Goal: Task Accomplishment & Management: Manage account settings

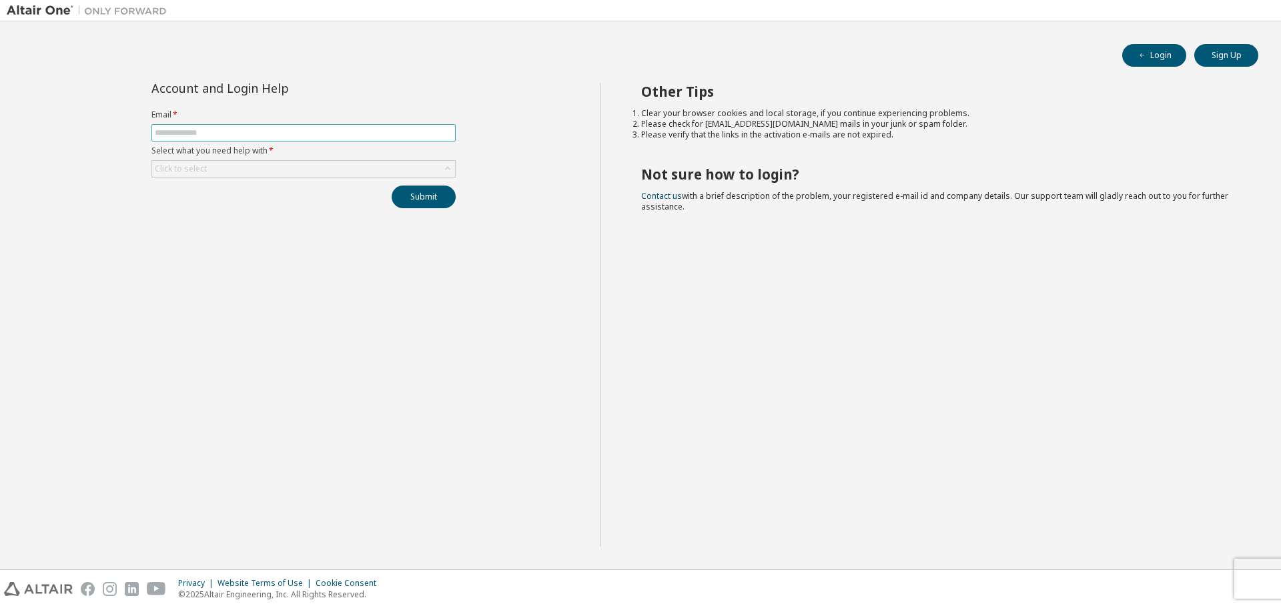
click at [207, 125] on span at bounding box center [303, 132] width 304 height 17
click at [206, 132] on input "text" at bounding box center [304, 132] width 298 height 11
type input "**********"
click at [378, 170] on div "Click to select" at bounding box center [303, 169] width 303 height 16
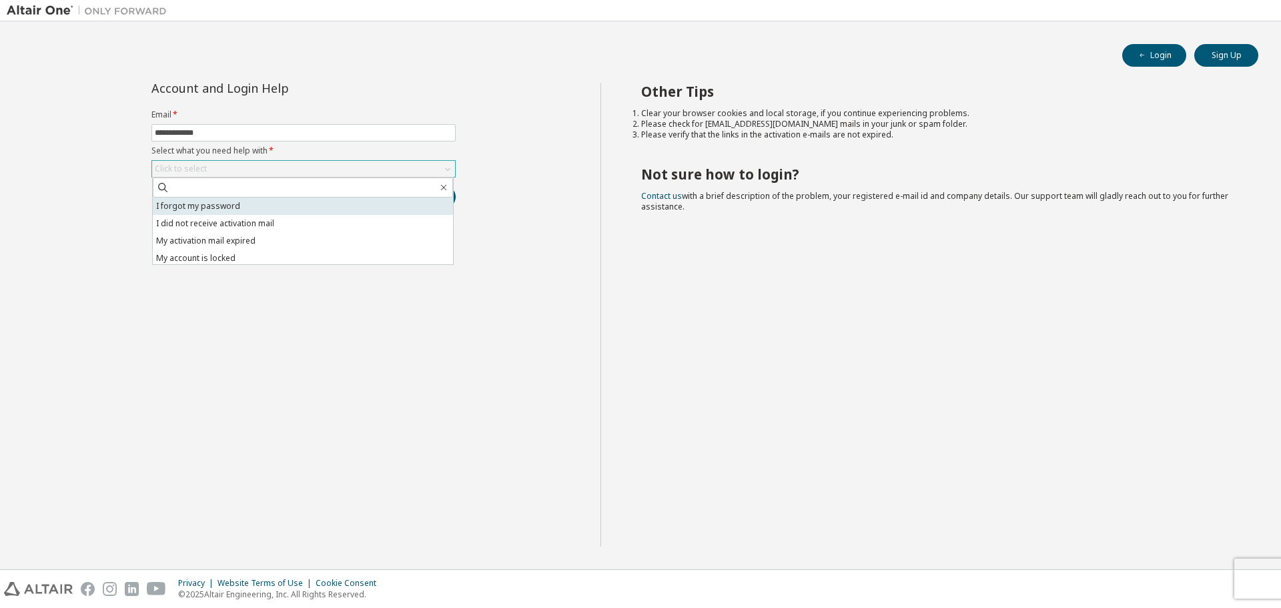
click at [177, 209] on li "I forgot my password" at bounding box center [303, 205] width 300 height 17
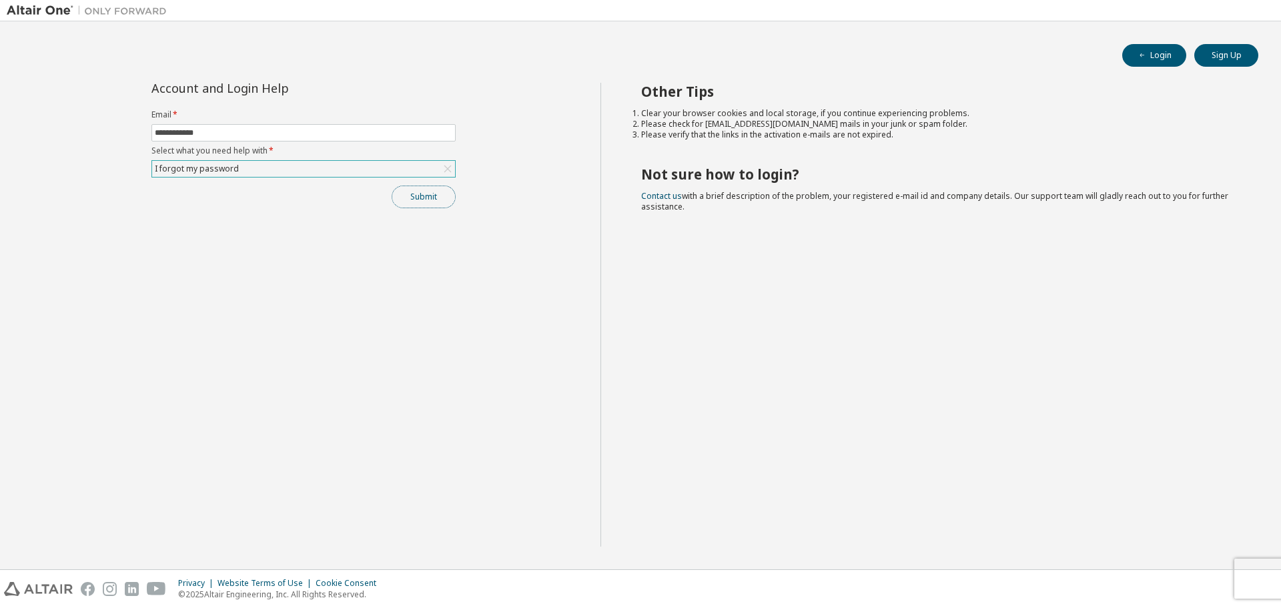
click at [417, 195] on button "Submit" at bounding box center [424, 196] width 64 height 23
